Goal: Task Accomplishment & Management: Complete application form

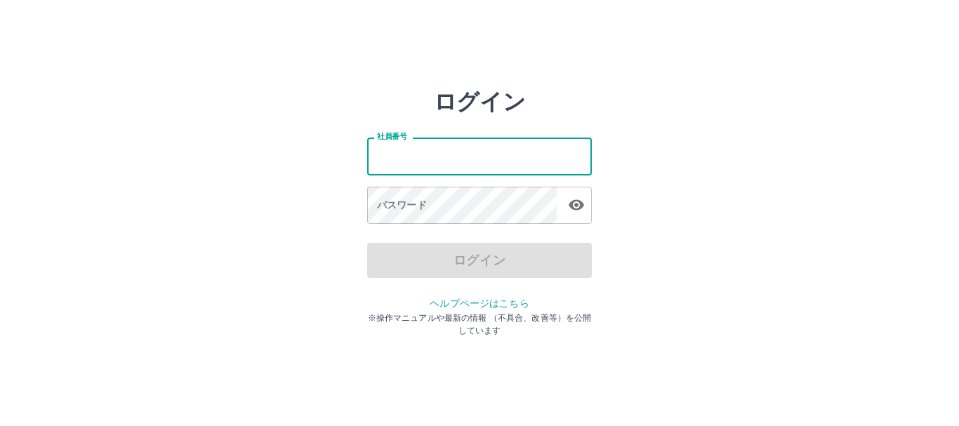
drag, startPoint x: 0, startPoint y: 0, endPoint x: 389, endPoint y: 149, distance: 416.4
click at [389, 149] on input "社員番号" at bounding box center [479, 156] width 225 height 37
type input "*******"
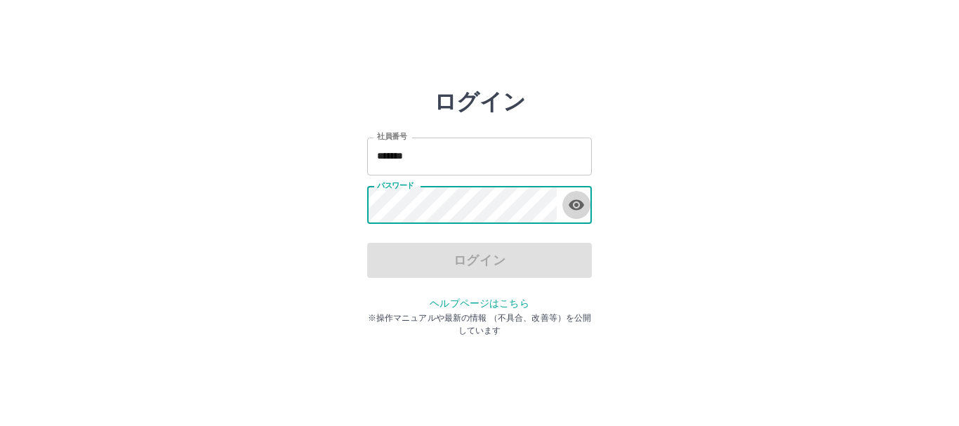
click at [574, 203] on icon "button" at bounding box center [576, 205] width 15 height 11
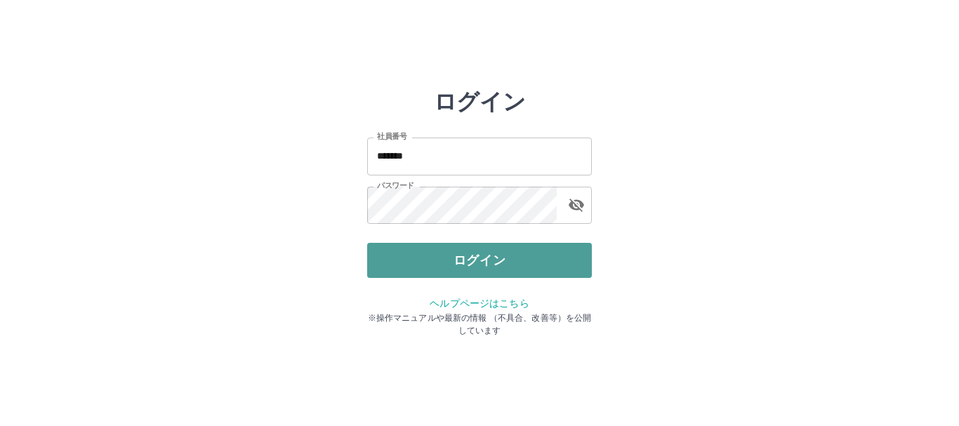
click at [486, 258] on button "ログイン" at bounding box center [479, 260] width 225 height 35
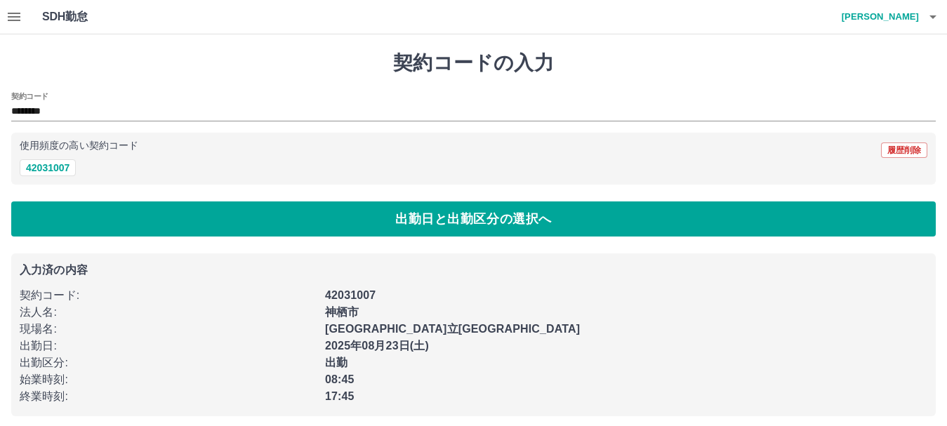
scroll to position [8, 0]
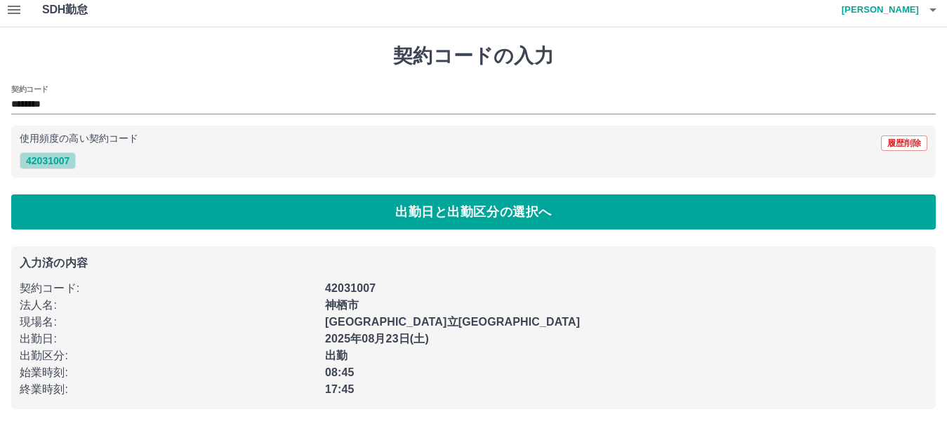
click at [44, 161] on button "42031007" at bounding box center [48, 160] width 56 height 17
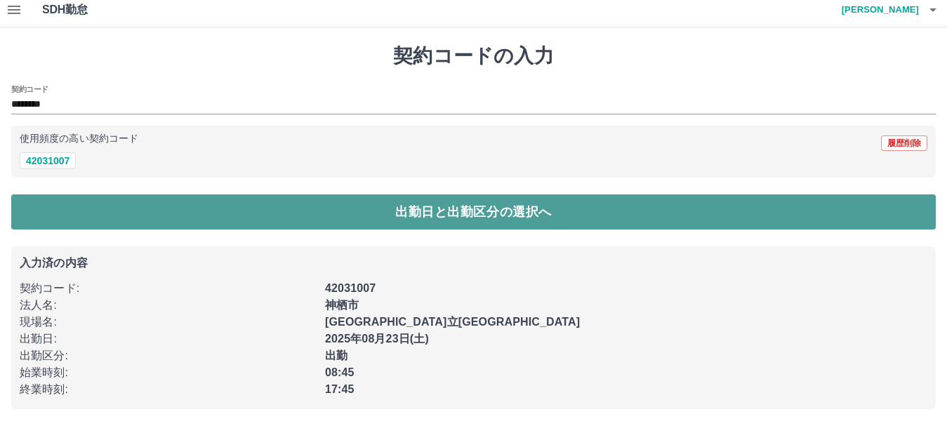
click at [404, 214] on button "出勤日と出勤区分の選択へ" at bounding box center [473, 211] width 925 height 35
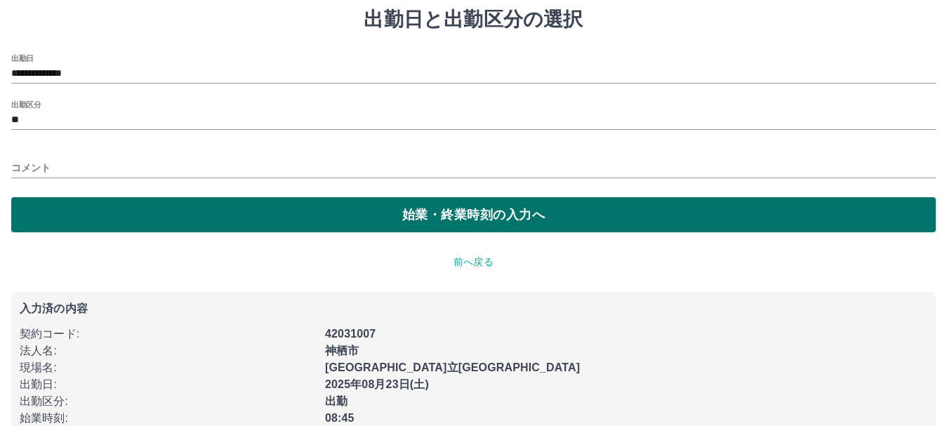
scroll to position [89, 0]
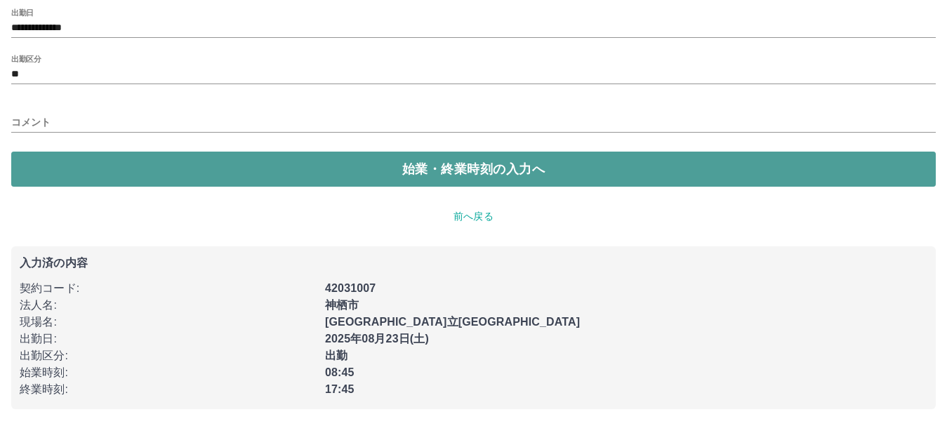
click at [437, 168] on button "始業・終業時刻の入力へ" at bounding box center [473, 169] width 925 height 35
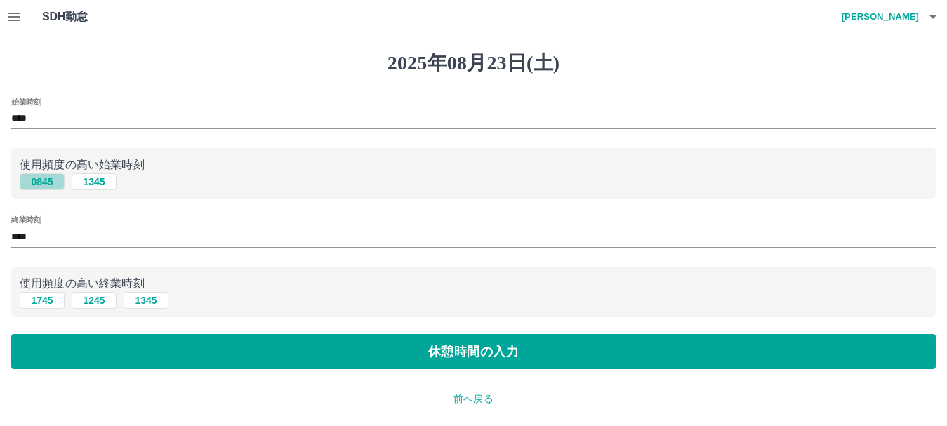
click at [50, 181] on button "0845" at bounding box center [42, 181] width 45 height 17
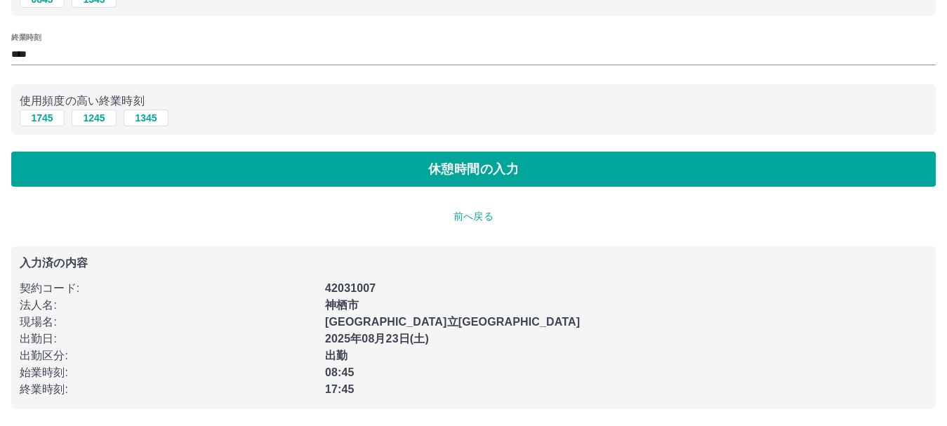
scroll to position [183, 0]
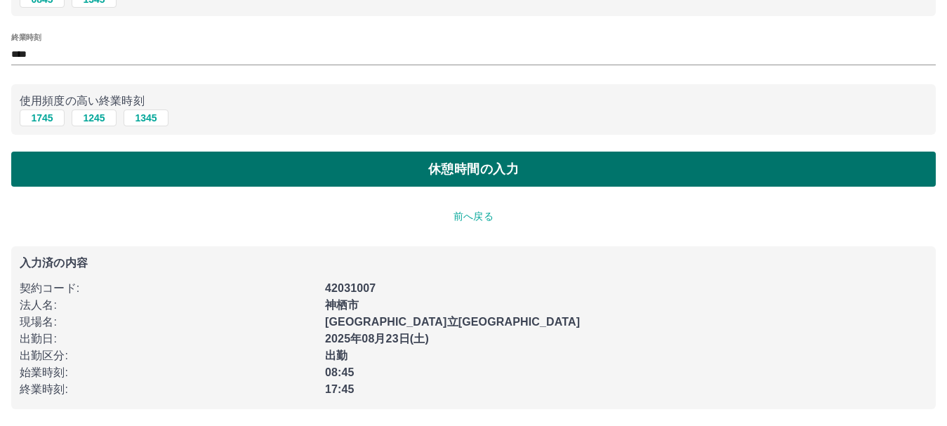
click at [440, 162] on button "休憩時間の入力" at bounding box center [473, 169] width 925 height 35
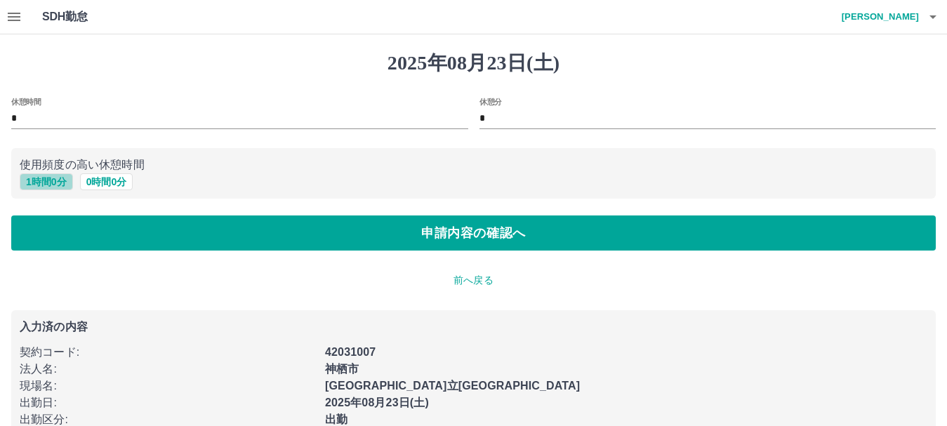
click at [41, 179] on button "1 時間 0 分" at bounding box center [46, 181] width 53 height 17
type input "*"
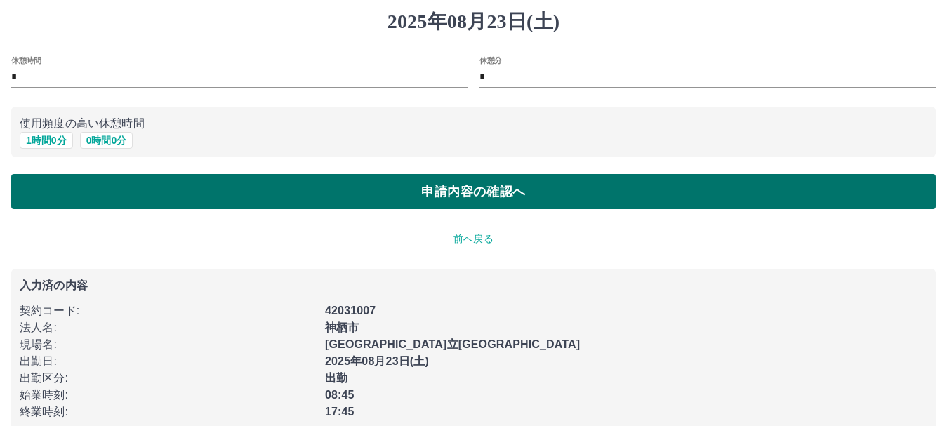
scroll to position [65, 0]
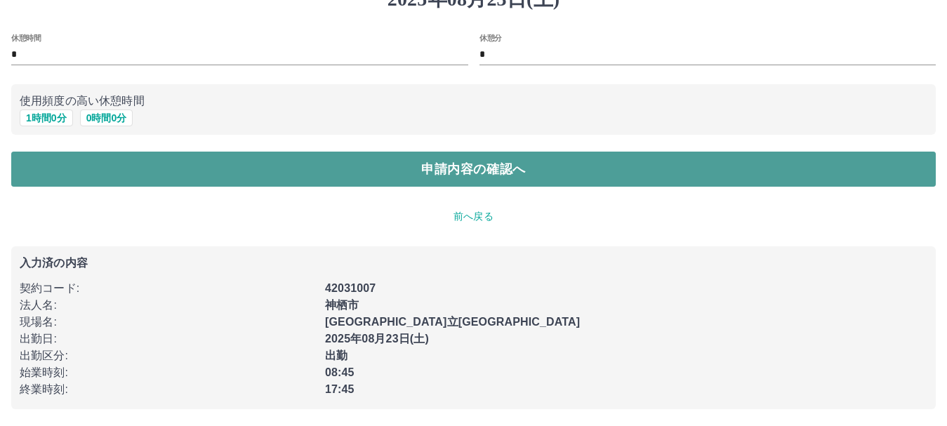
click at [476, 171] on button "申請内容の確認へ" at bounding box center [473, 169] width 925 height 35
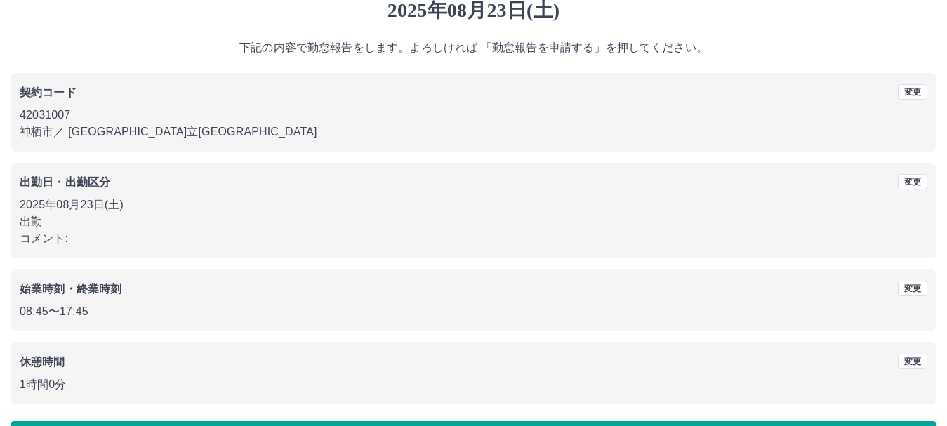
scroll to position [100, 0]
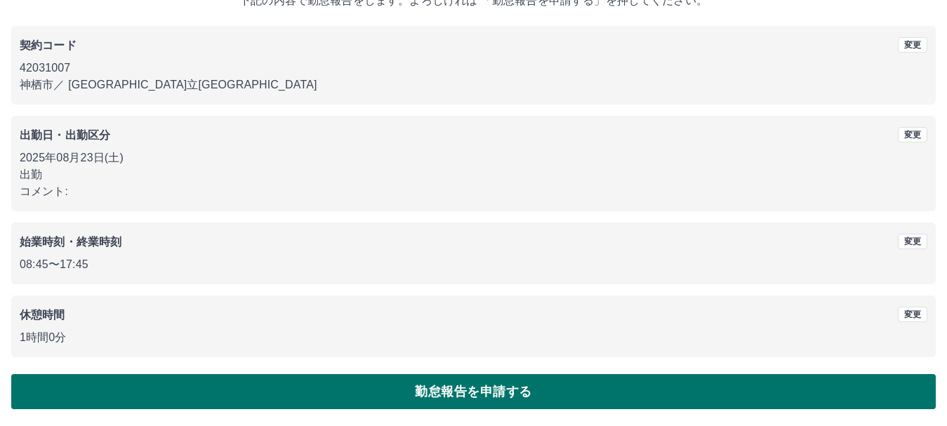
click at [467, 395] on button "勤怠報告を申請する" at bounding box center [473, 391] width 925 height 35
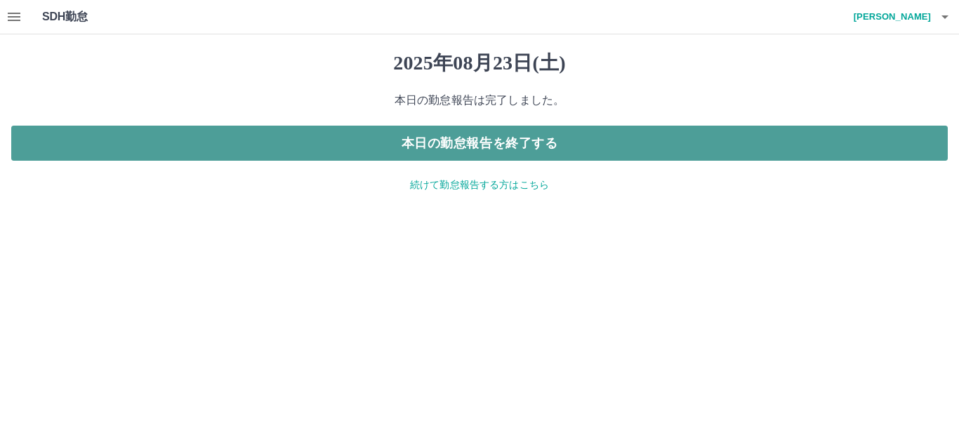
click at [478, 146] on button "本日の勤怠報告を終了する" at bounding box center [479, 143] width 936 height 35
